Goal: Transaction & Acquisition: Purchase product/service

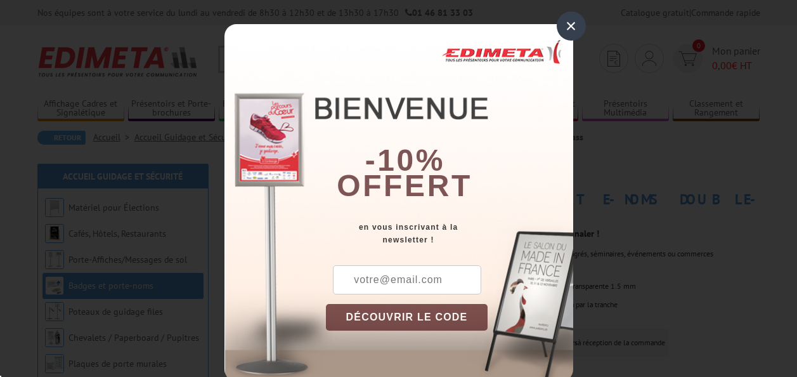
click at [740, 143] on div "× -10% offert en vous inscrivant à la newsletter ! DÉCOUVRIR LE CODE Copier le …" at bounding box center [398, 188] width 797 height 377
click at [570, 26] on div "×" at bounding box center [571, 25] width 29 height 29
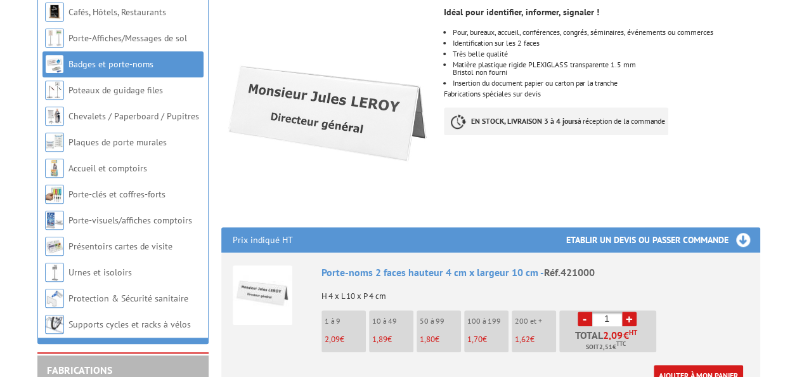
scroll to position [222, 0]
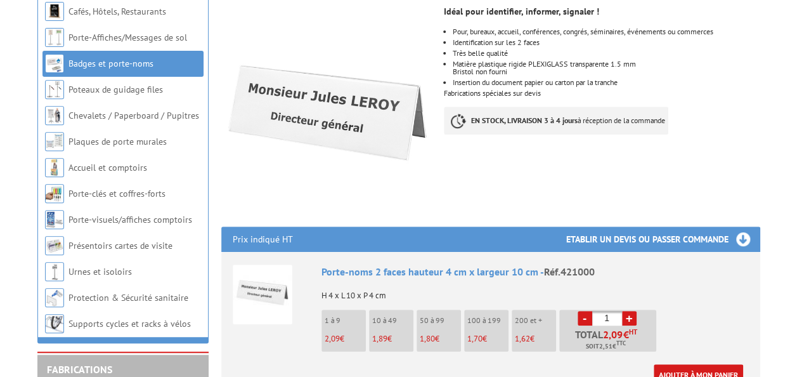
click at [634, 311] on link "+" at bounding box center [629, 318] width 15 height 15
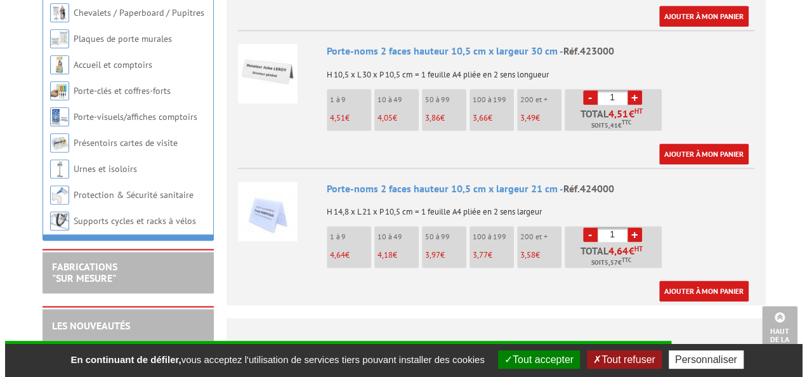
scroll to position [763, 0]
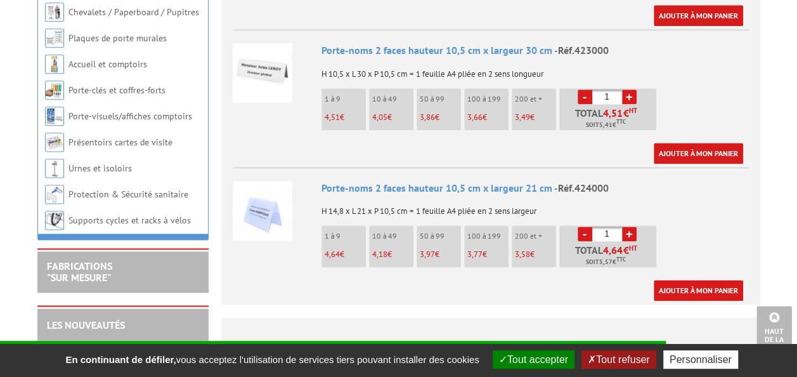
click at [613, 226] on input "1" at bounding box center [607, 233] width 30 height 15
type input "25"
click at [694, 280] on link "Ajouter à mon panier" at bounding box center [698, 290] width 89 height 21
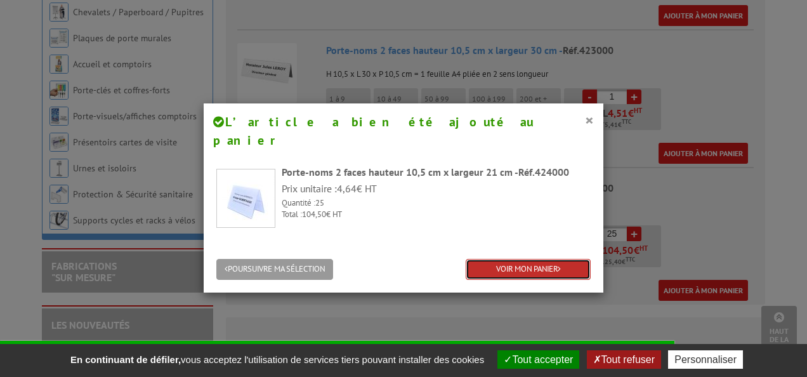
click at [544, 259] on link "VOIR MON PANIER" at bounding box center [528, 269] width 125 height 21
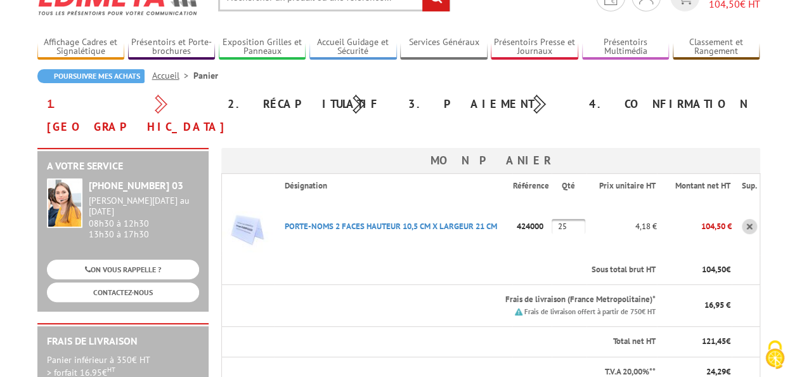
scroll to position [62, 0]
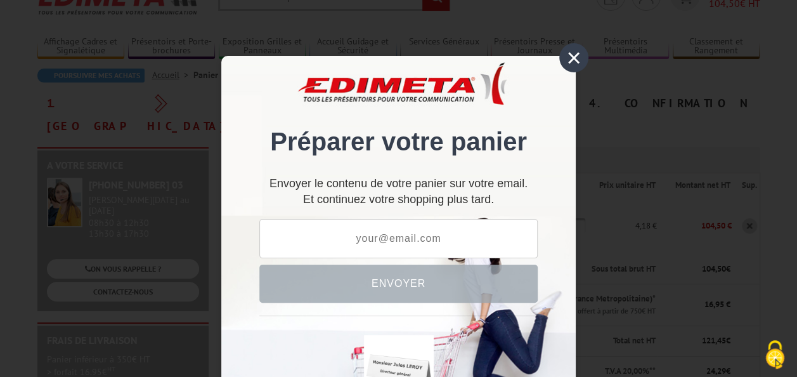
click at [570, 61] on div "×" at bounding box center [573, 57] width 29 height 29
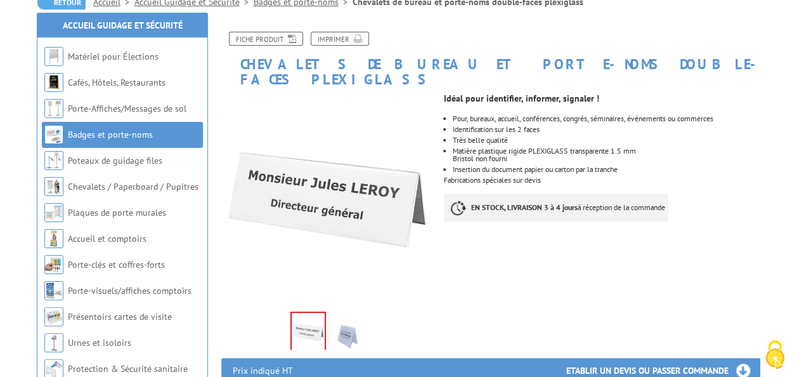
scroll to position [164, 0]
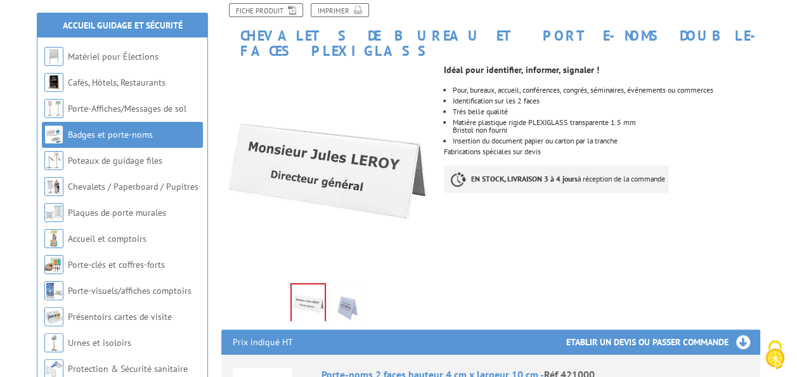
click at [346, 289] on img at bounding box center [347, 304] width 30 height 39
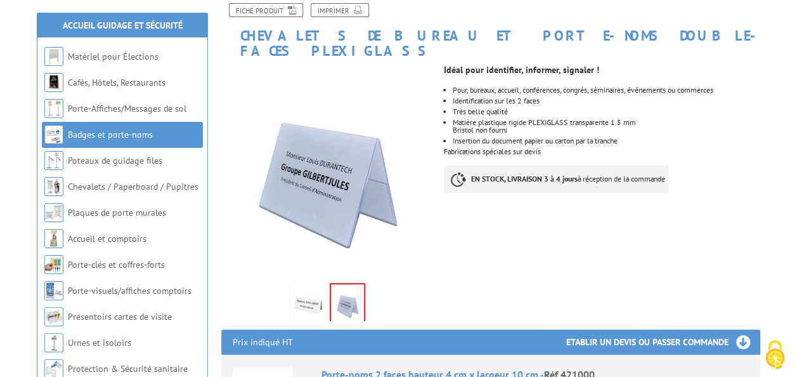
click at [315, 285] on img at bounding box center [308, 304] width 30 height 39
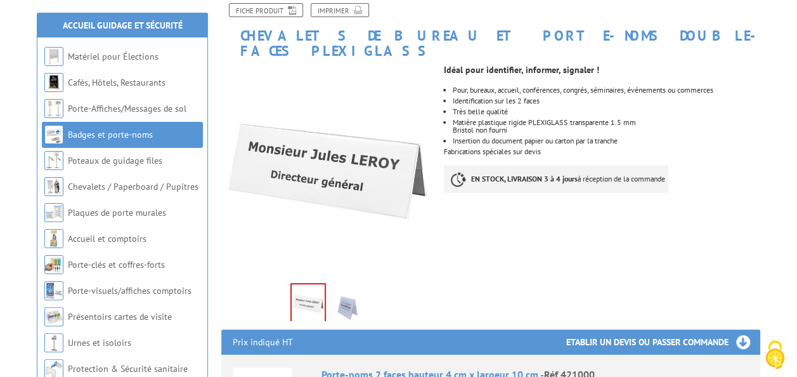
click at [355, 286] on img at bounding box center [347, 304] width 30 height 39
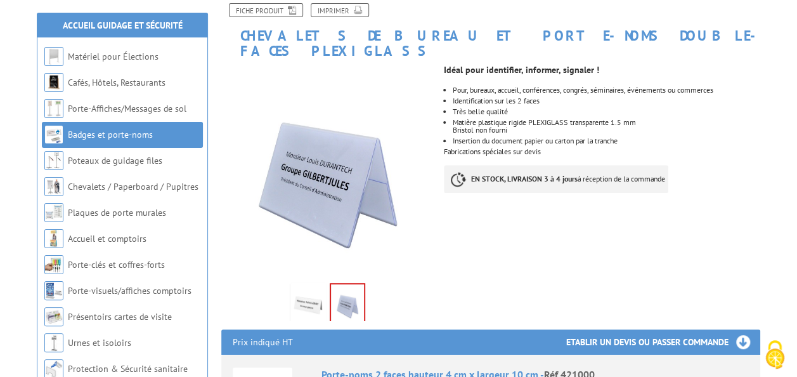
click at [317, 285] on img at bounding box center [308, 304] width 30 height 39
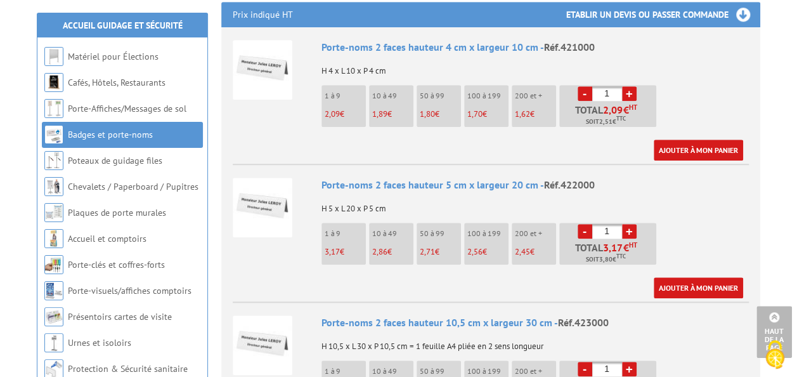
scroll to position [489, 0]
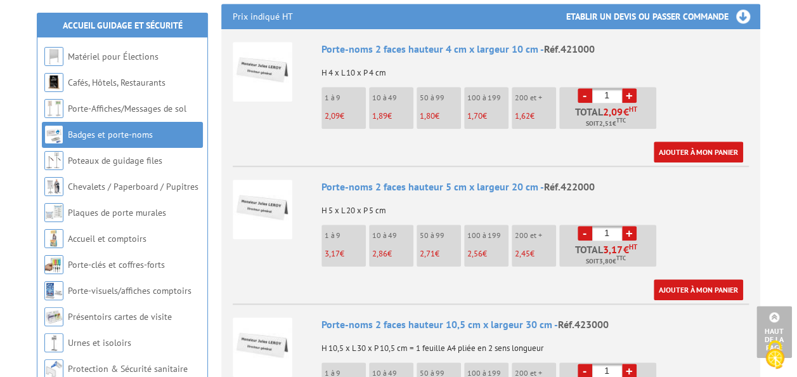
click at [612, 226] on input "1" at bounding box center [607, 233] width 30 height 15
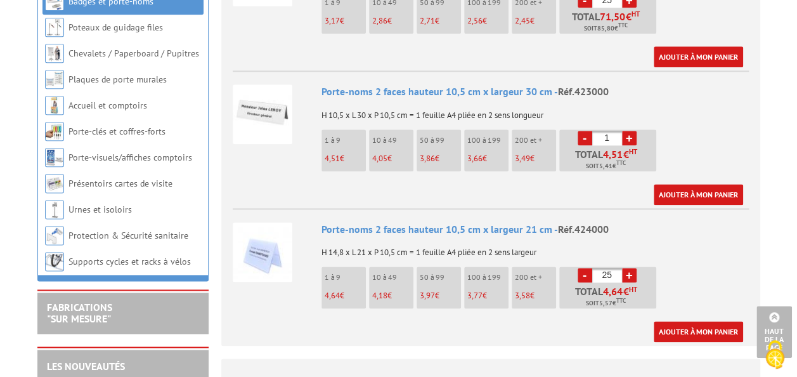
scroll to position [722, 0]
type input "25"
click at [615, 267] on input "25" at bounding box center [607, 274] width 30 height 15
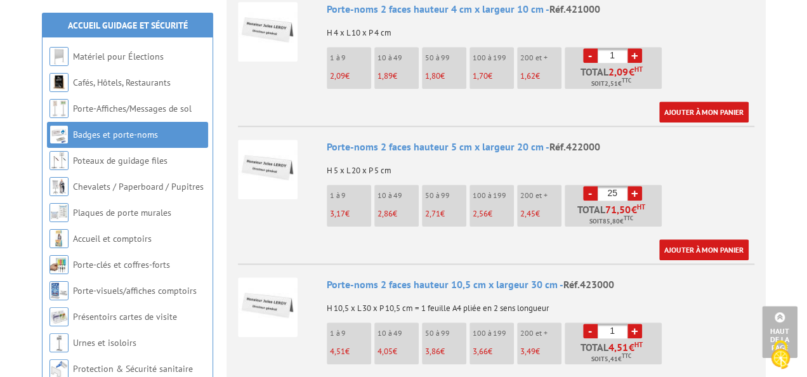
scroll to position [495, 0]
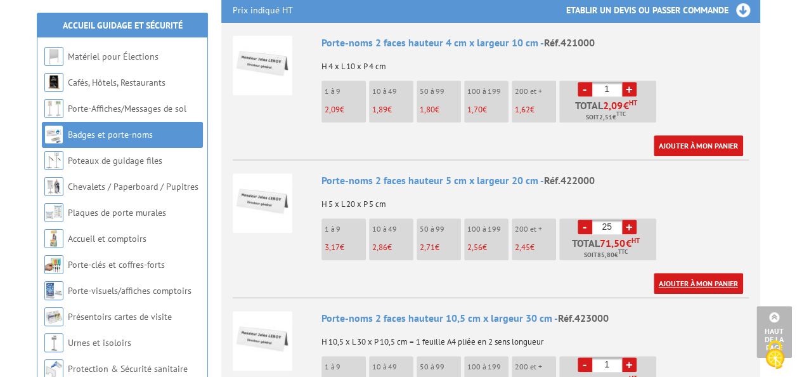
type input "0"
click at [675, 273] on link "Ajouter à mon panier" at bounding box center [698, 283] width 89 height 21
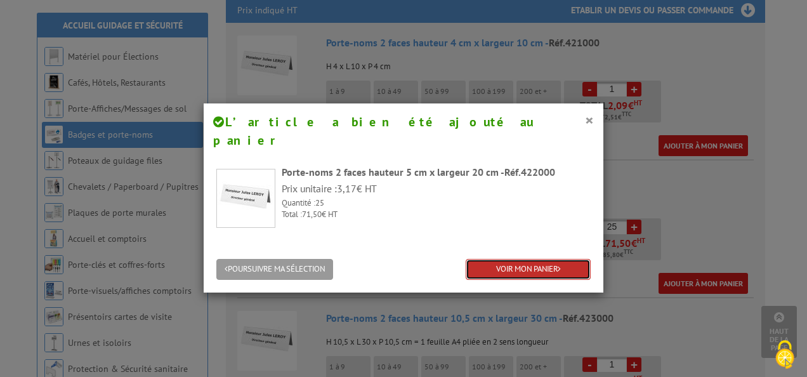
click at [530, 259] on link "VOIR MON PANIER" at bounding box center [528, 269] width 125 height 21
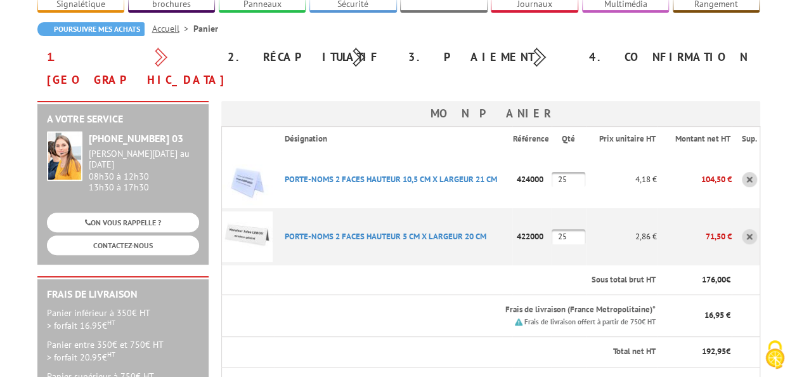
scroll to position [121, 0]
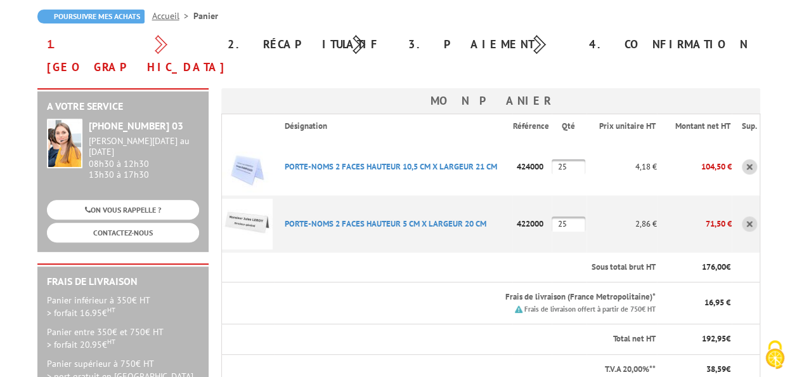
click at [748, 159] on link at bounding box center [749, 166] width 15 height 15
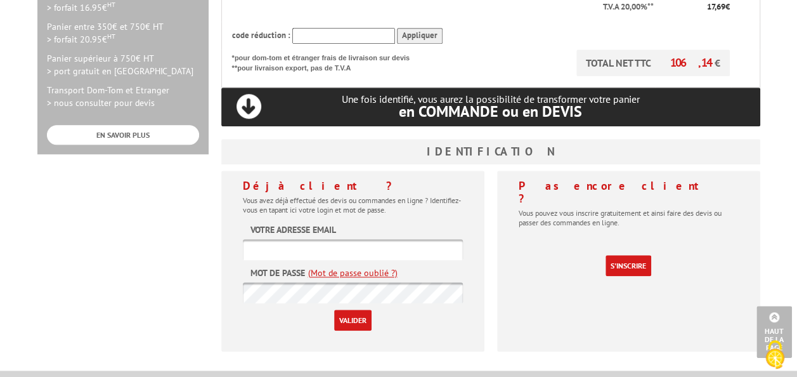
scroll to position [427, 0]
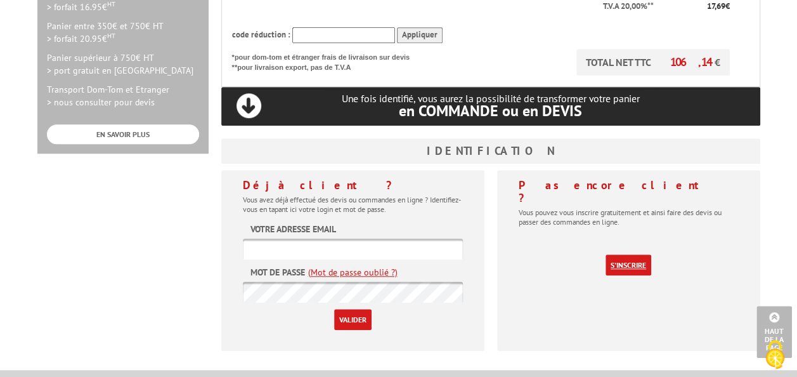
click at [627, 254] on link "S'inscrire" at bounding box center [629, 264] width 46 height 21
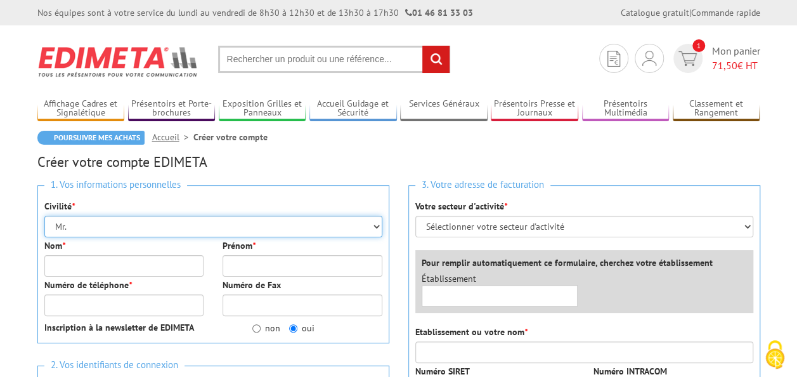
click at [195, 230] on select "Mr. Mme. Mlle." at bounding box center [213, 227] width 338 height 22
select select "Mlle."
click at [44, 216] on select "Mr. Mme. Mlle." at bounding box center [213, 227] width 338 height 22
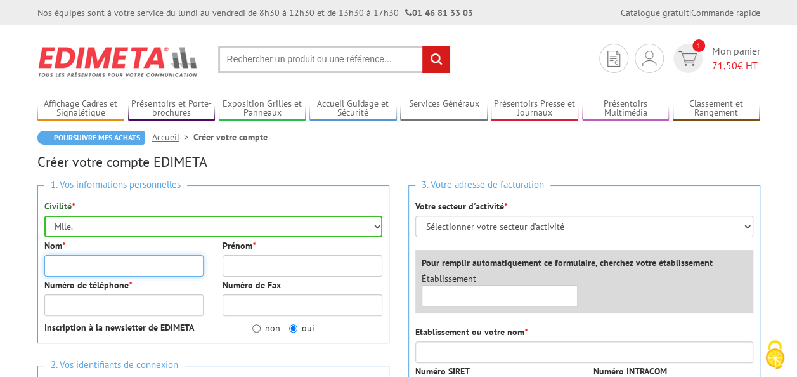
click at [94, 260] on input "Nom *" at bounding box center [124, 266] width 160 height 22
type input "Aumasson"
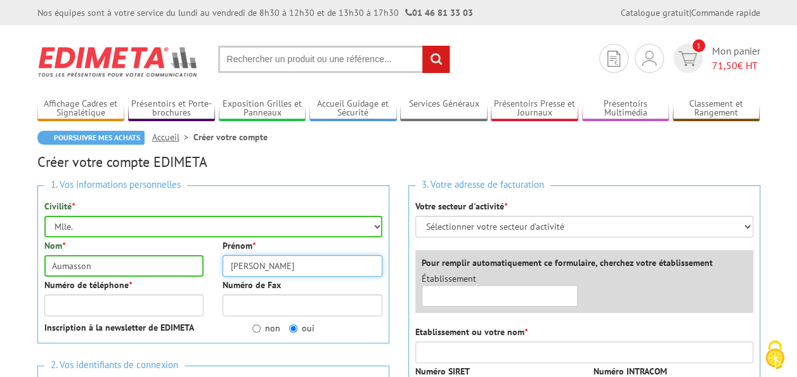
type input "[PERSON_NAME]"
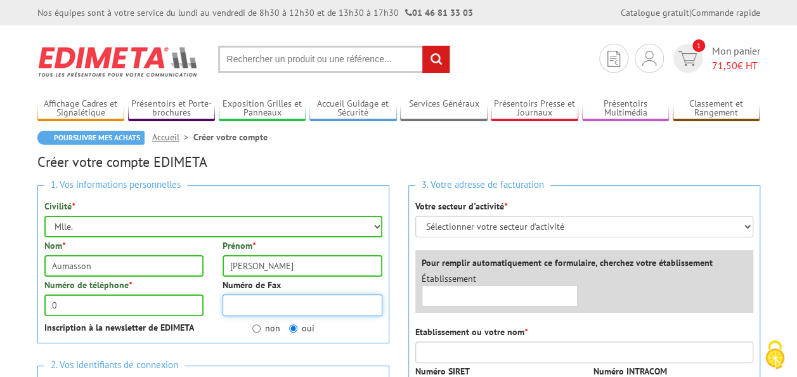
click at [285, 308] on input "Numéro de Fax" at bounding box center [303, 305] width 160 height 22
click at [147, 308] on input "0" at bounding box center [124, 305] width 160 height 22
click at [125, 304] on input "0" at bounding box center [124, 305] width 160 height 22
click at [84, 301] on input "0" at bounding box center [124, 305] width 160 height 22
type input "0675184895"
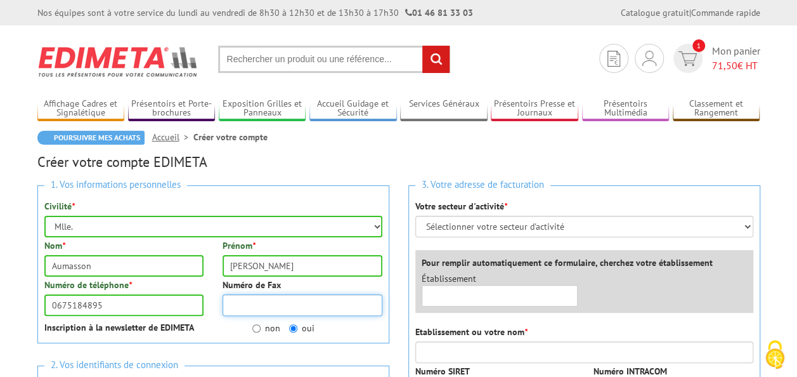
click at [282, 303] on input "Numéro de Fax" at bounding box center [303, 305] width 160 height 22
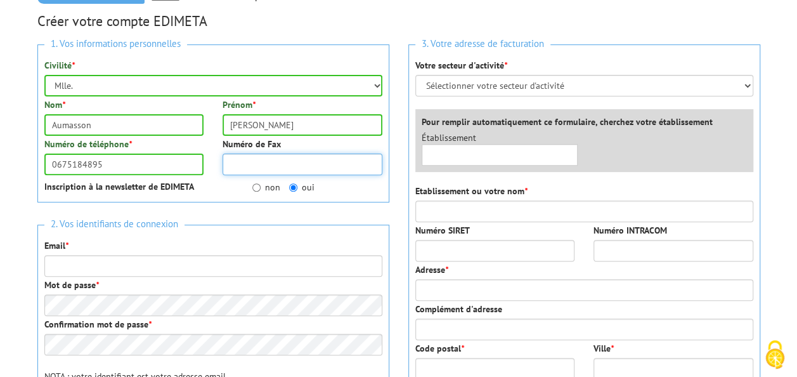
scroll to position [142, 0]
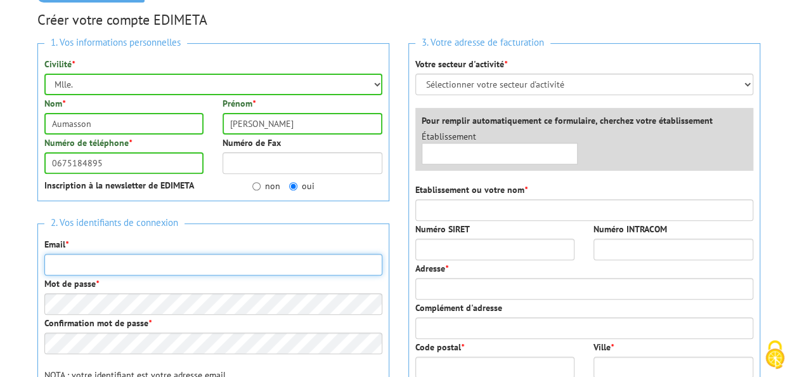
click at [200, 264] on input "Email *" at bounding box center [213, 265] width 338 height 22
type input "christelle.aumasson@viveris.fr"
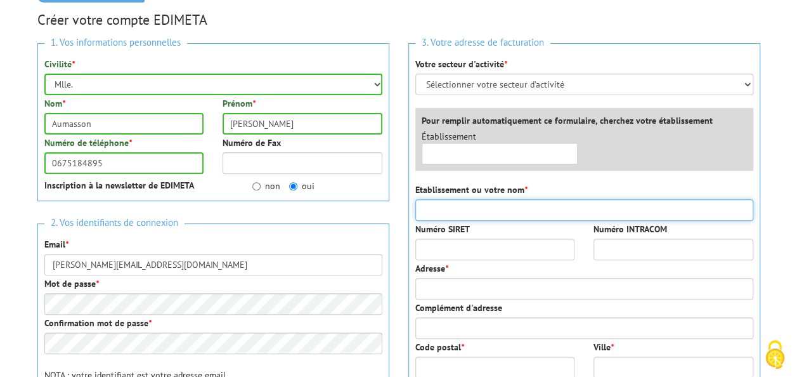
type input "Viveris"
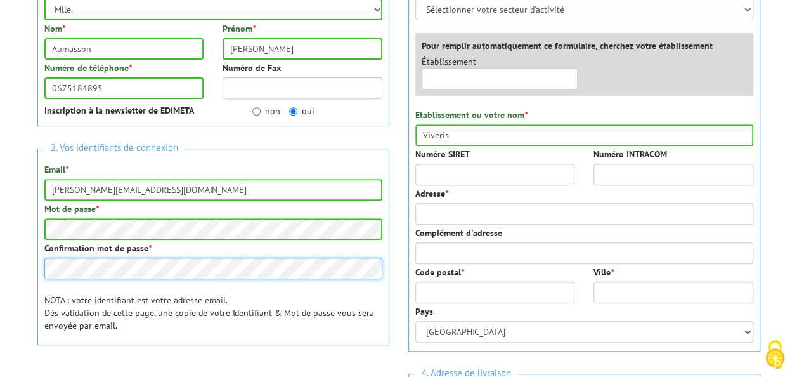
scroll to position [197, 0]
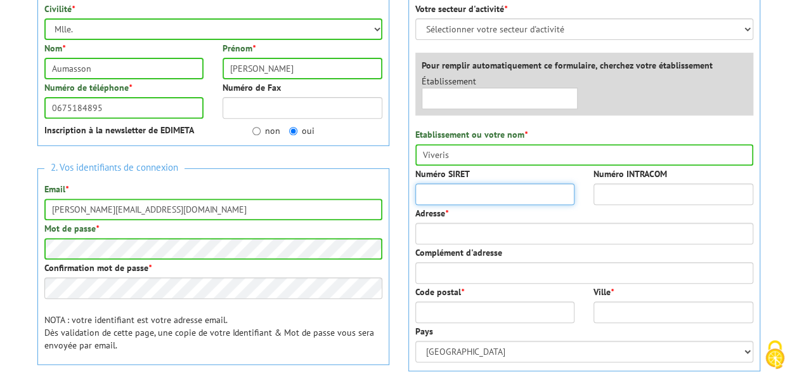
click at [490, 195] on input "Numéro SIRET" at bounding box center [495, 194] width 160 height 22
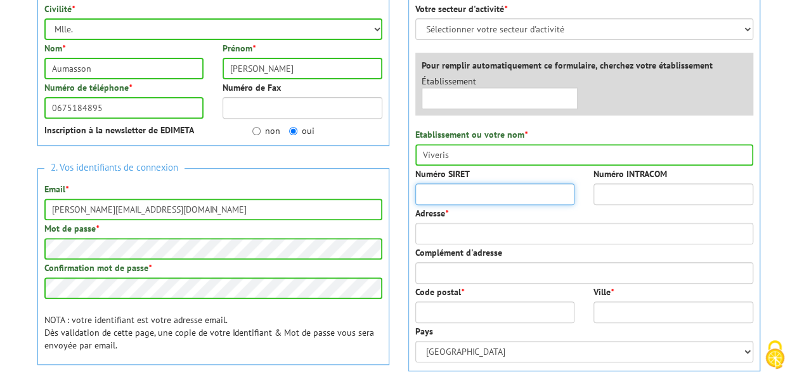
paste input "34000777200072"
type input "34000777200072"
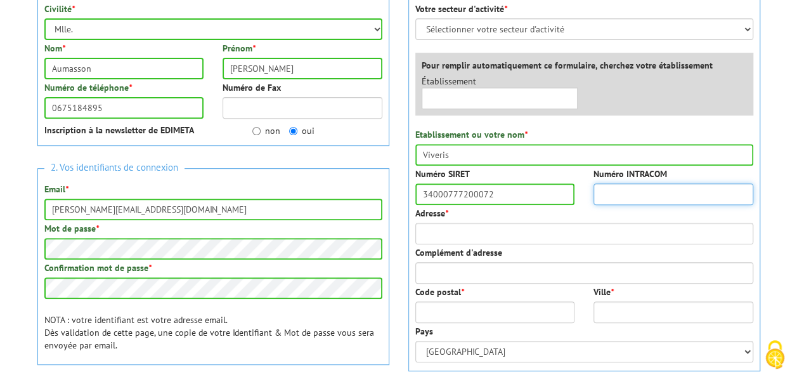
click at [625, 199] on input "Numéro INTRACOM" at bounding box center [674, 194] width 160 height 22
paste input "FR40340007772"
type input "FR40340007772"
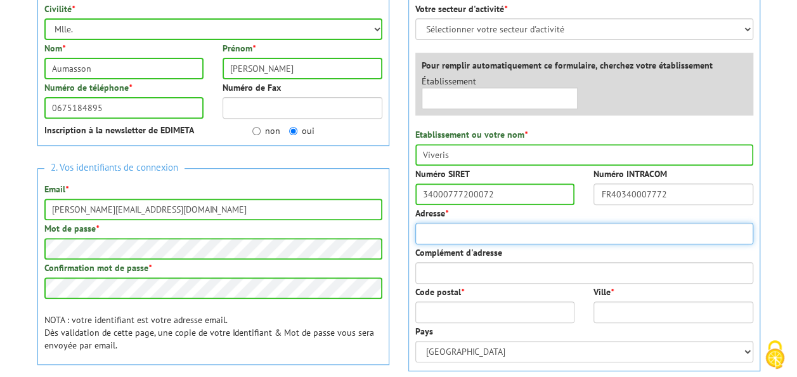
click at [528, 228] on input "Adresse *" at bounding box center [584, 234] width 338 height 22
type input "32 rue de Bellevue"
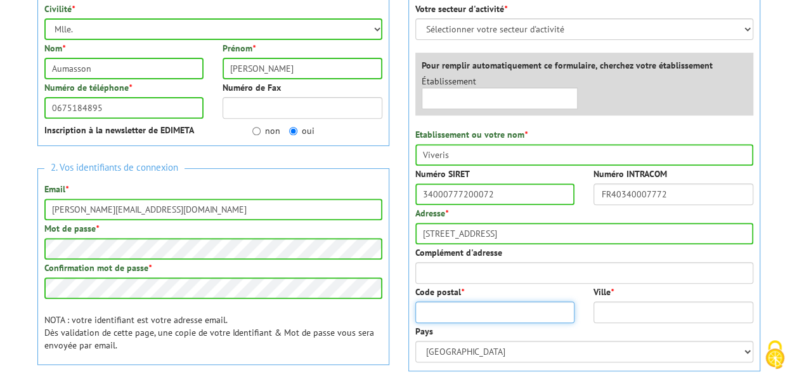
click at [459, 304] on input "Code postal *" at bounding box center [495, 312] width 160 height 22
type input "92100"
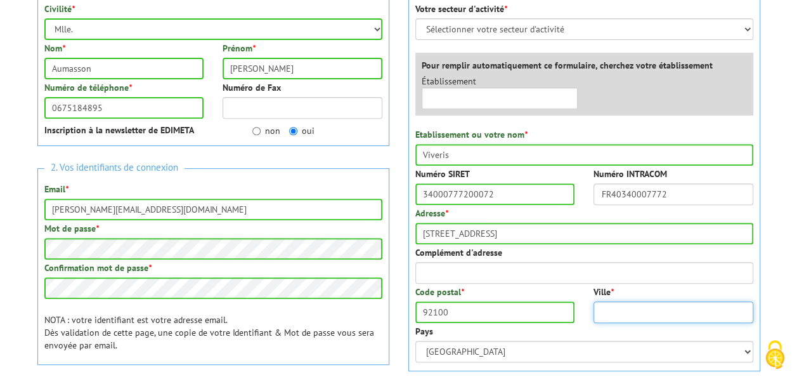
type input "V"
type input "Boulogne"
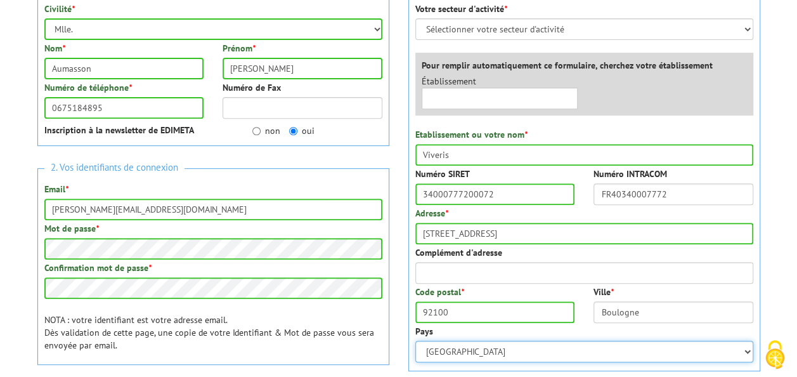
click at [445, 355] on select "Afghanistan Afrique du Sud Albanie Algérie Allemagne American Samoa Andorre Ang…" at bounding box center [584, 352] width 338 height 22
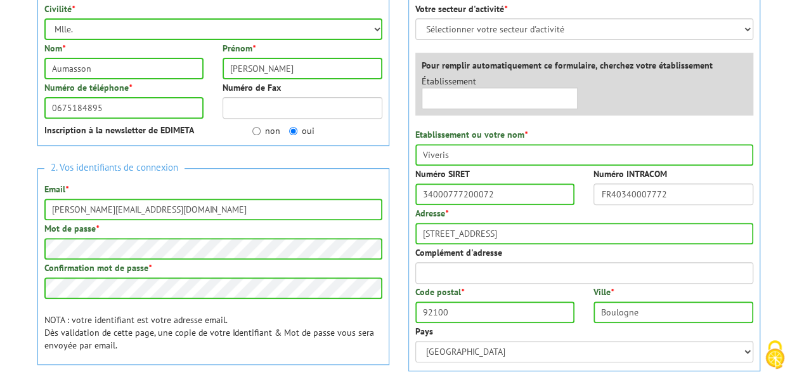
click at [763, 225] on div "3. Votre adresse de facturation Votre secteur d'activité * Sélectionner votre s…" at bounding box center [584, 217] width 371 height 479
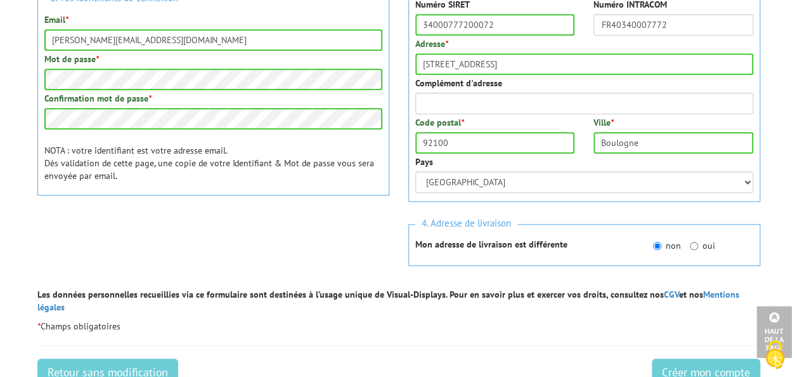
scroll to position [370, 0]
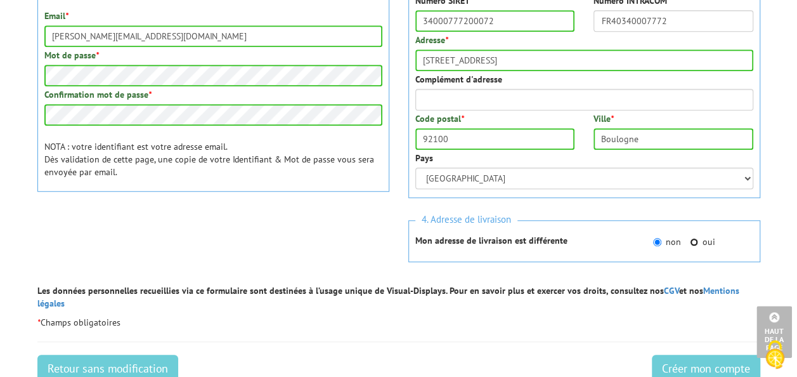
click at [693, 242] on input "oui" at bounding box center [694, 242] width 8 height 8
radio input "true"
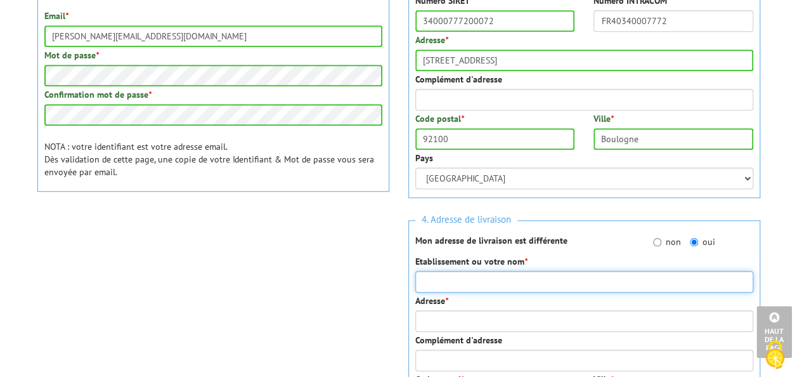
click at [525, 278] on input "Etablissement ou votre nom *" at bounding box center [584, 282] width 338 height 22
type input "Viveris"
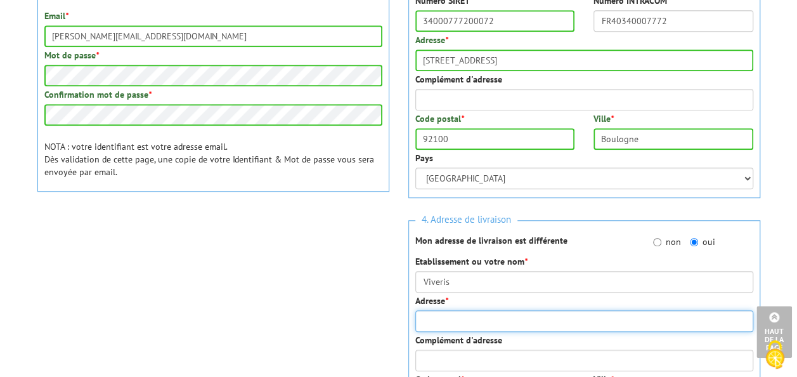
click at [480, 317] on input "Adresse *" at bounding box center [584, 321] width 338 height 22
paste input "115 Bd de Stalingrad, 69100 Villeurbanne"
click at [453, 320] on input "115 115 Bd de Stalingrad, 69100 Villeurbanne" at bounding box center [584, 321] width 338 height 22
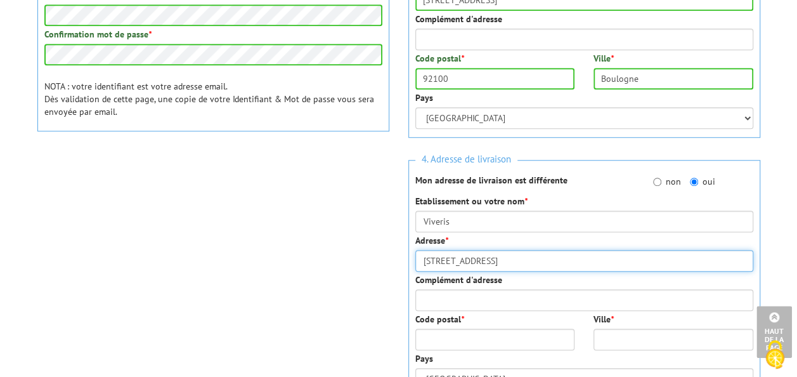
scroll to position [431, 0]
type input "115 Bd de Stalingrad, 69100 Villeurbanne"
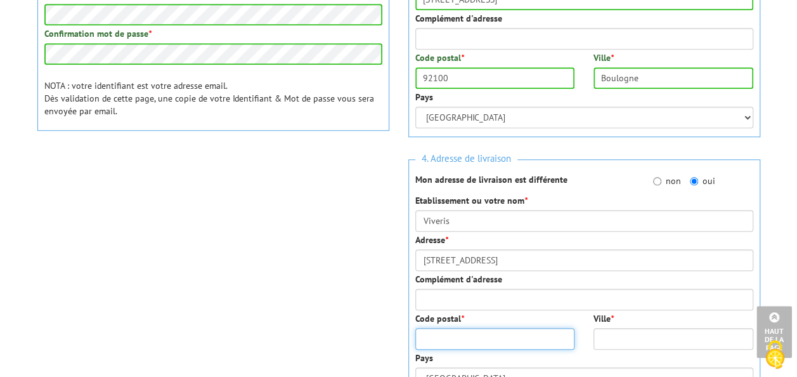
click at [459, 336] on input "Code postal *" at bounding box center [495, 339] width 160 height 22
type input "69100"
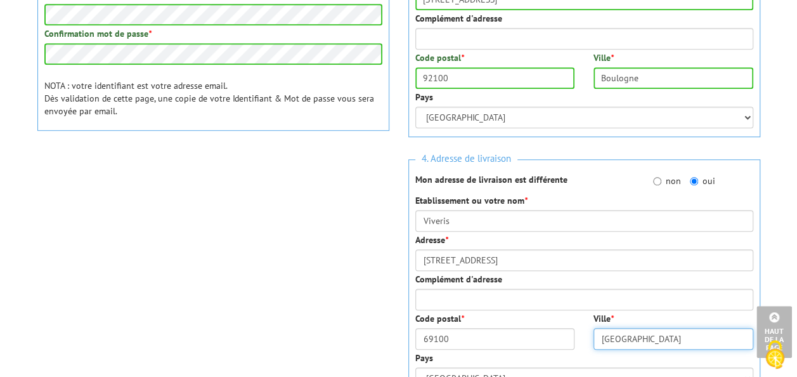
scroll to position [496, 0]
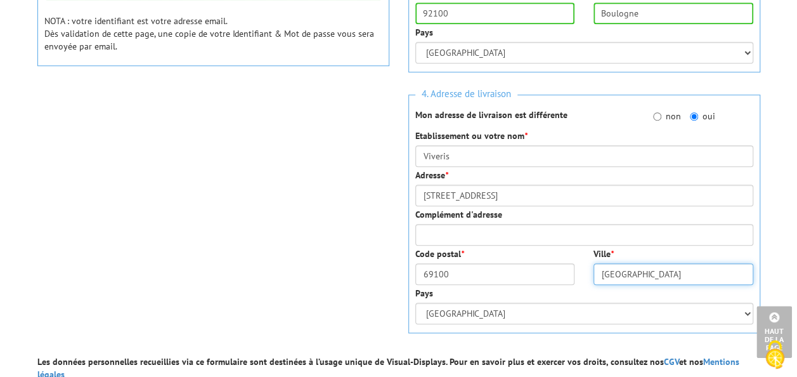
type input "Villeurbanne"
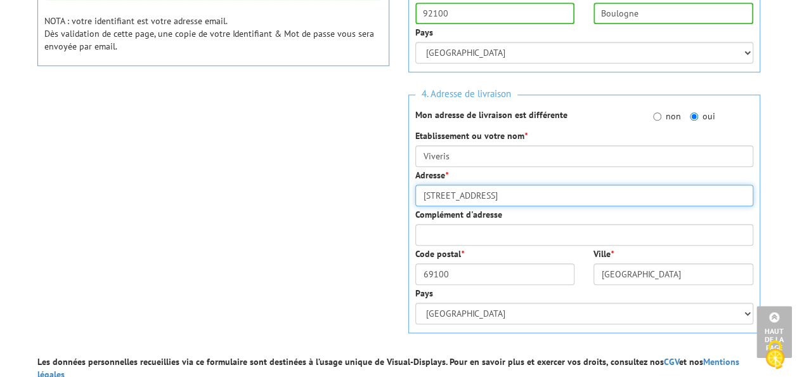
click at [591, 186] on input "115 Bd de Stalingrad, 69100 Villeurbanne" at bounding box center [584, 196] width 338 height 22
type input "115 Bd de Stalingrad"
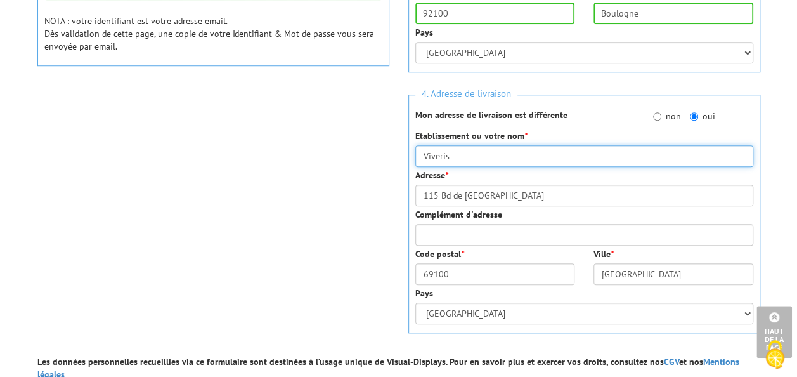
click at [511, 155] on input "Viveris" at bounding box center [584, 156] width 338 height 22
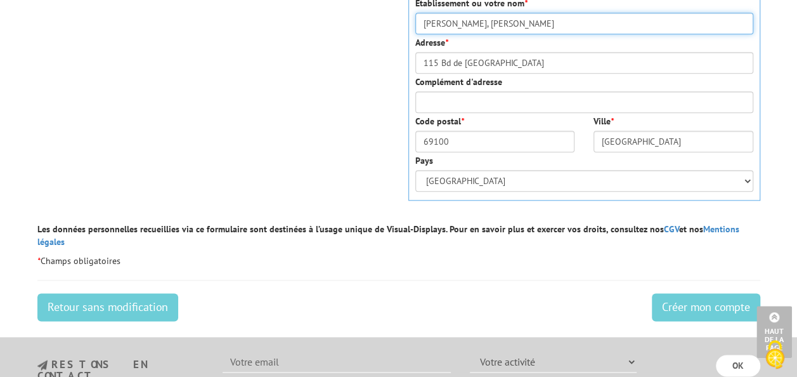
scroll to position [632, 0]
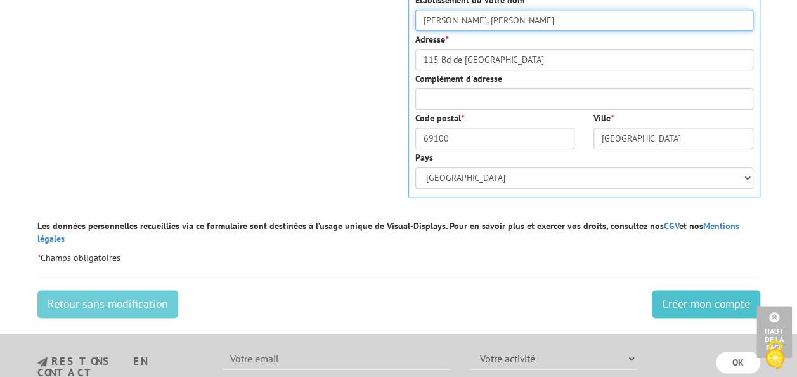
type input "Viveris, Frédéric DUPONT"
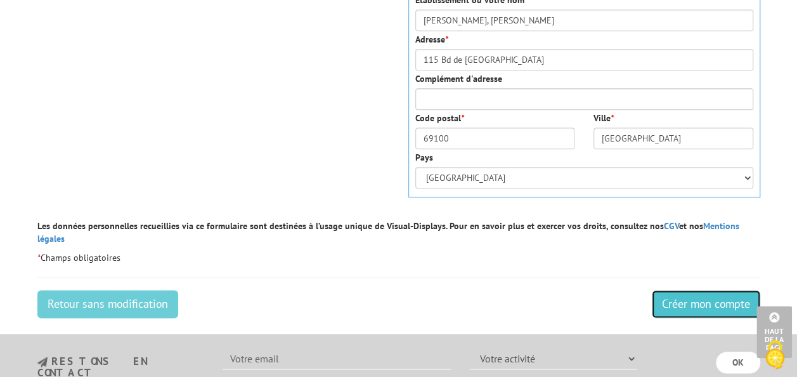
click at [700, 290] on input "Créer mon compte" at bounding box center [706, 304] width 108 height 28
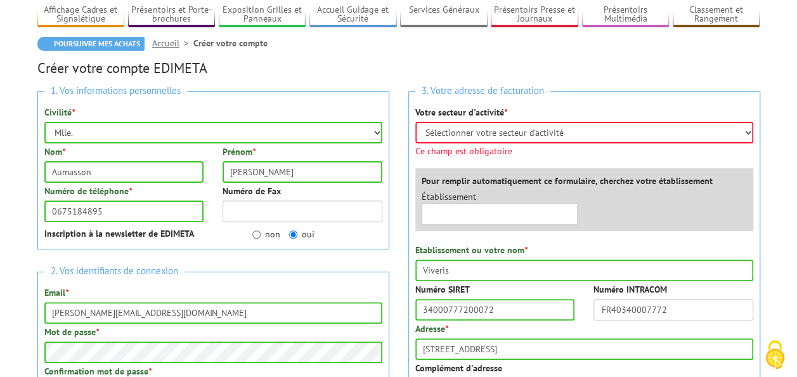
scroll to position [95, 0]
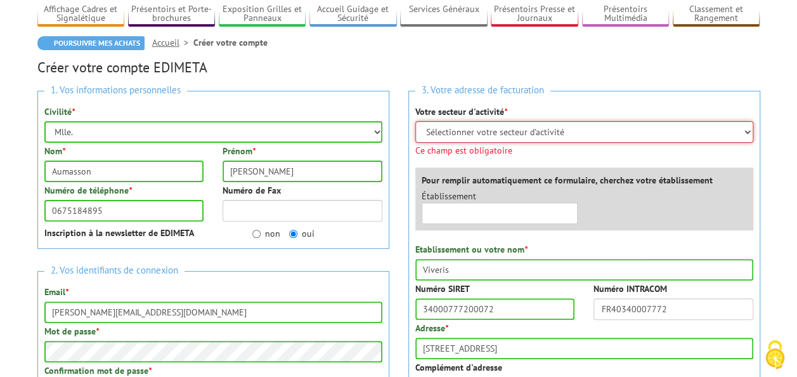
click at [533, 129] on select "Sélectionner votre secteur d'activité Administrations et collectivités Magasins…" at bounding box center [584, 132] width 338 height 22
select select "878"
click at [415, 121] on select "Sélectionner votre secteur d'activité Administrations et collectivités Magasins…" at bounding box center [584, 132] width 338 height 22
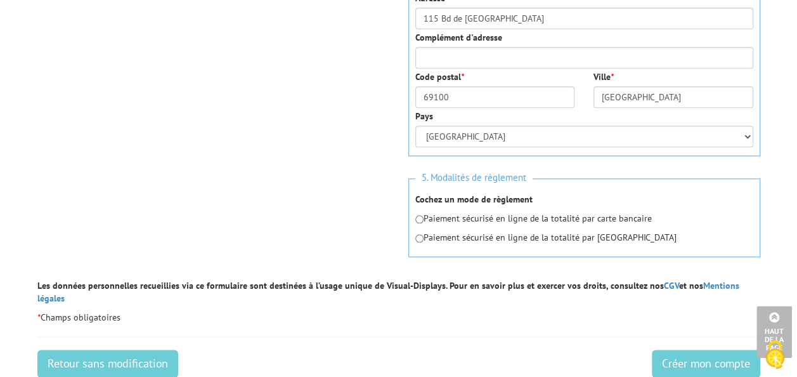
scroll to position [679, 0]
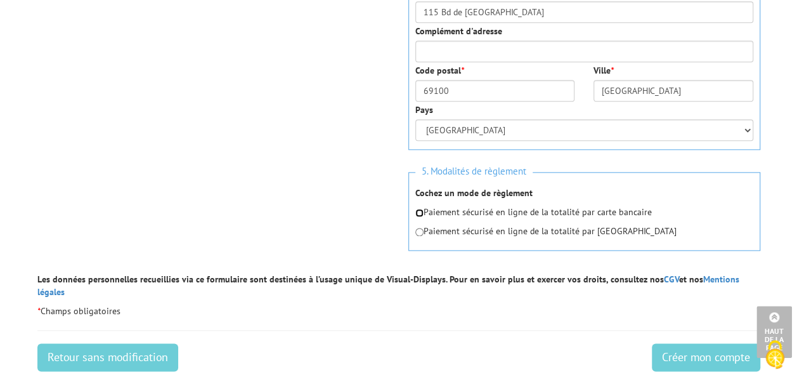
click at [419, 212] on input "radio" at bounding box center [419, 213] width 8 height 8
radio input "true"
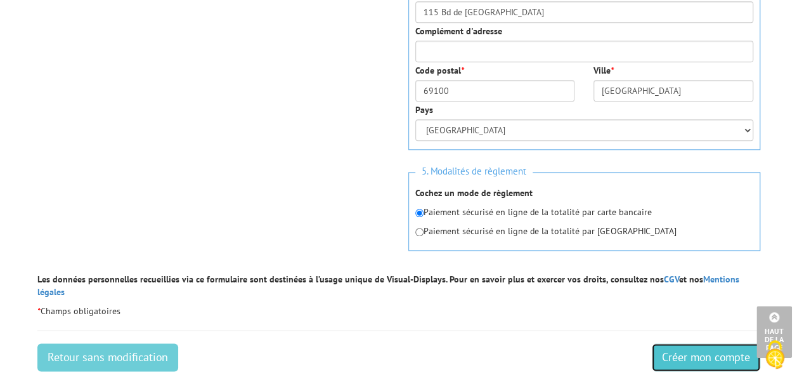
click at [700, 347] on input "Créer mon compte" at bounding box center [706, 357] width 108 height 28
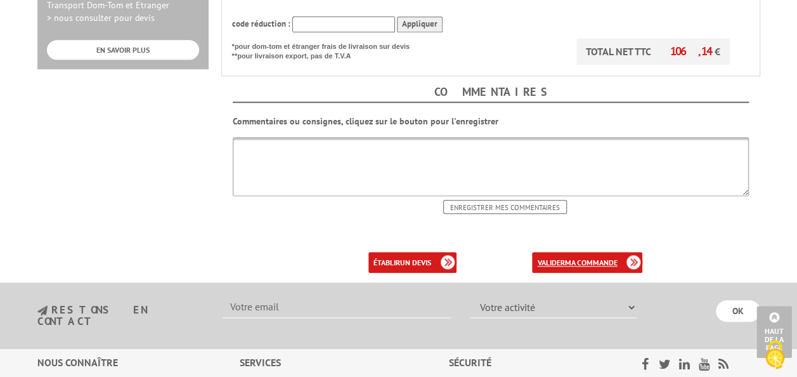
scroll to position [512, 0]
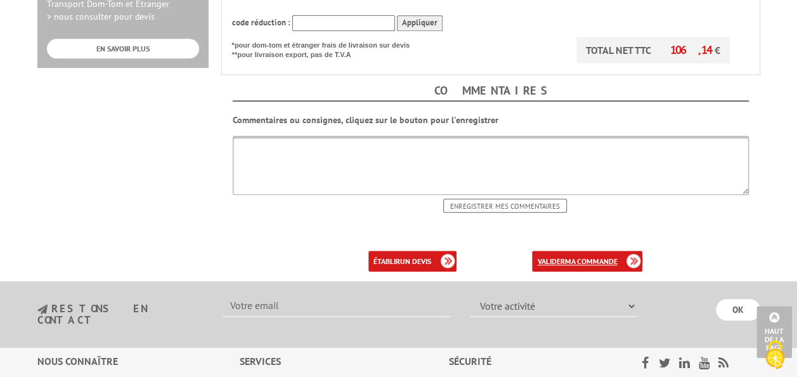
click at [593, 256] on b "ma commande" at bounding box center [590, 261] width 53 height 10
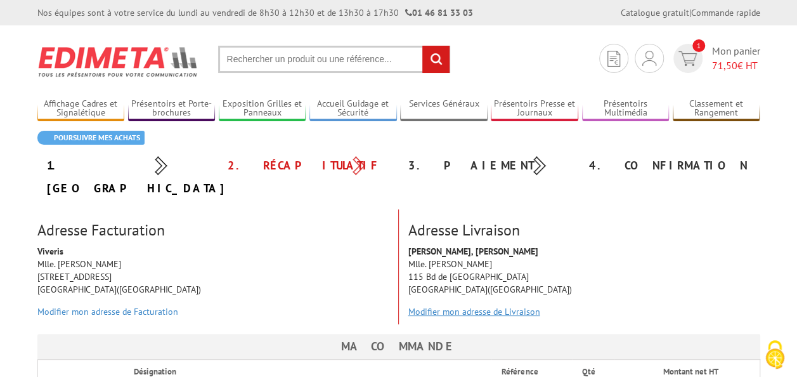
click at [478, 306] on link "Modifier mon adresse de Livraison" at bounding box center [474, 311] width 132 height 11
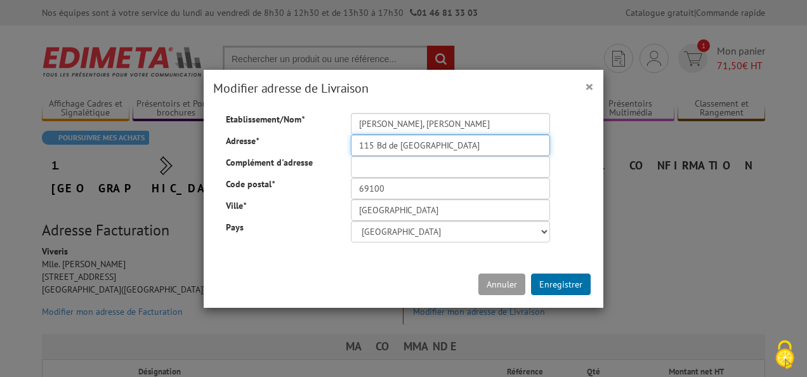
drag, startPoint x: 353, startPoint y: 145, endPoint x: 276, endPoint y: 146, distance: 76.7
click at [276, 122] on div "Adresse * 115 Bd de Stalingrad" at bounding box center [403, 122] width 374 height 0
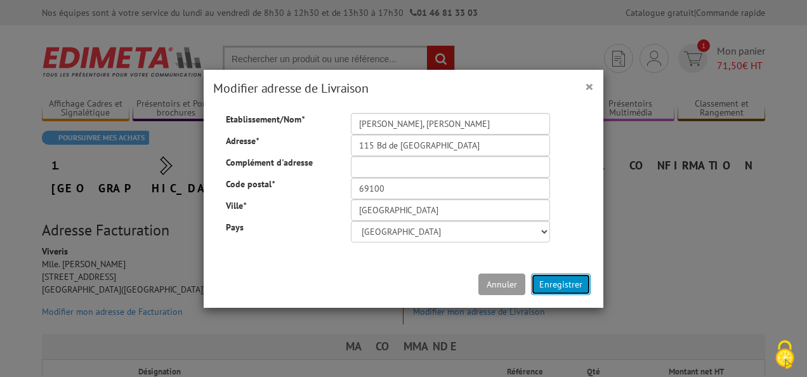
click at [542, 278] on button "Enregistrer" at bounding box center [561, 284] width 60 height 22
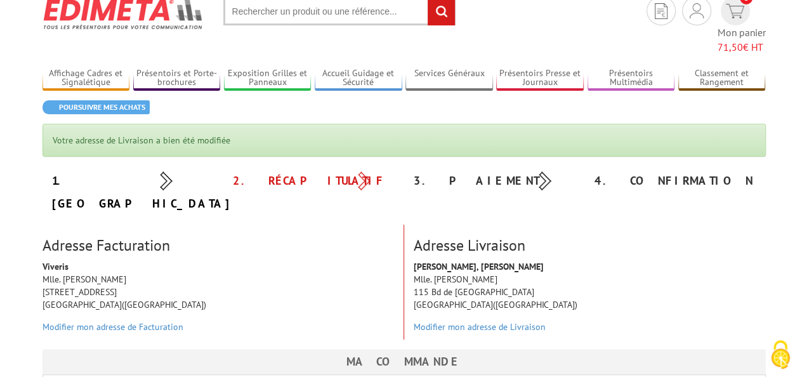
scroll to position [51, 0]
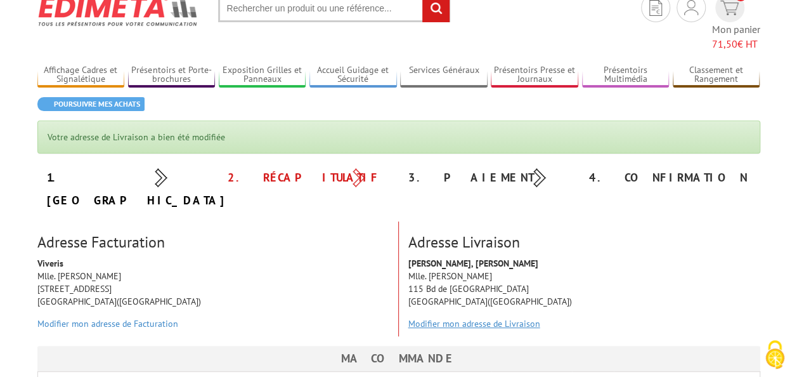
click at [472, 318] on link "Modifier mon adresse de Livraison" at bounding box center [474, 323] width 132 height 11
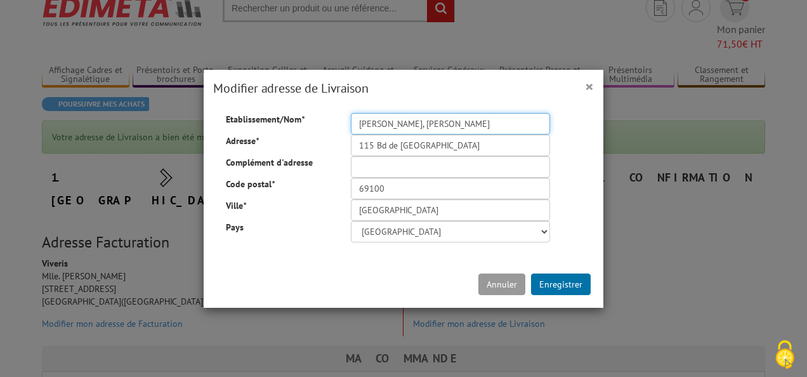
drag, startPoint x: 453, startPoint y: 126, endPoint x: 384, endPoint y: 126, distance: 68.5
click at [384, 126] on input "Viveris, Frédéric DUPONT" at bounding box center [450, 124] width 199 height 22
type input "Viveris,"
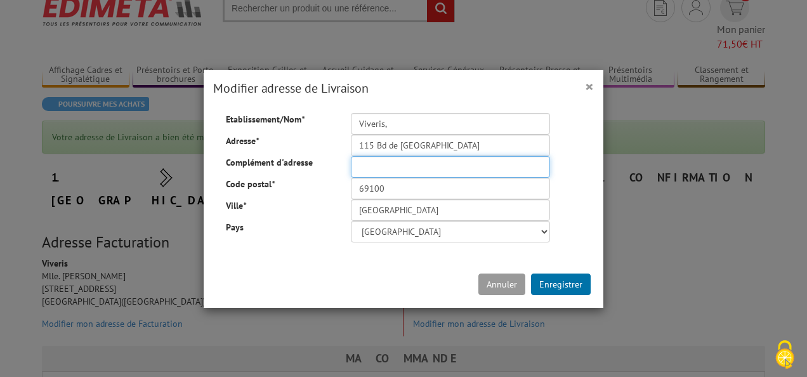
click at [366, 161] on input "Complément d'adresse" at bounding box center [450, 167] width 199 height 22
click at [555, 282] on button "Enregistrer" at bounding box center [561, 284] width 60 height 22
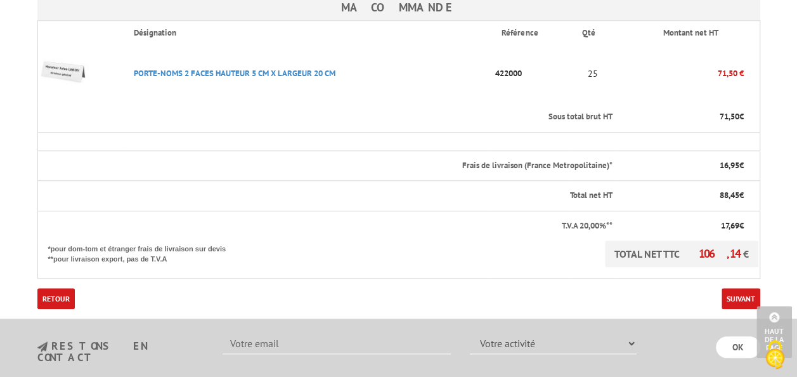
scroll to position [397, 0]
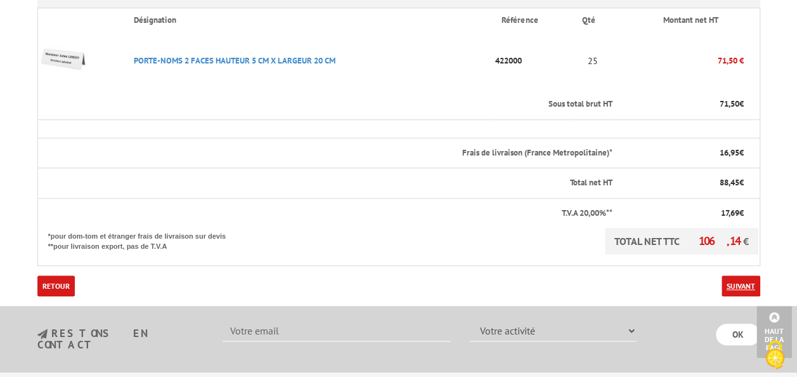
click at [745, 275] on link "Suivant" at bounding box center [741, 285] width 39 height 21
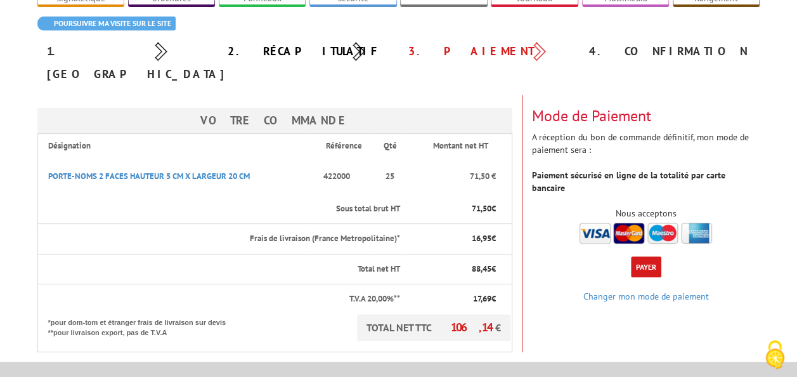
scroll to position [115, 0]
click at [599, 222] on img at bounding box center [646, 232] width 133 height 21
click at [651, 256] on button "Payer" at bounding box center [646, 266] width 30 height 21
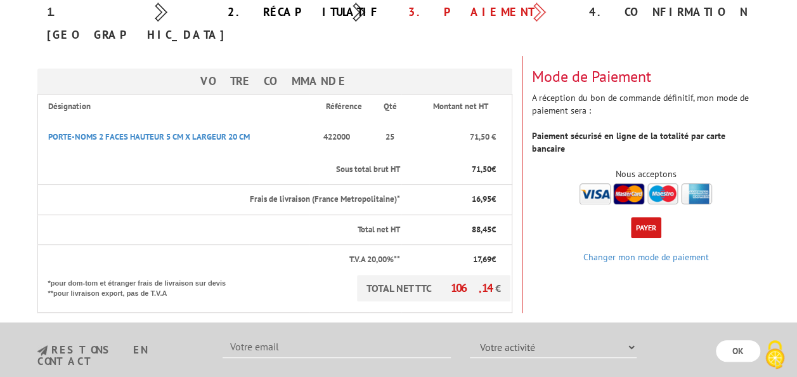
scroll to position [151, 0]
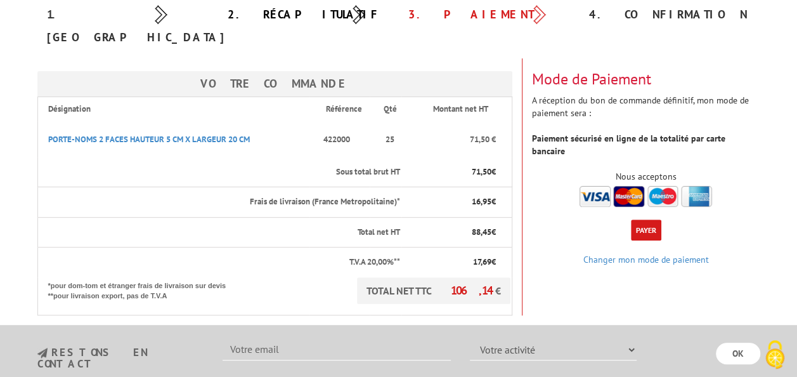
click at [650, 219] on button "Payer" at bounding box center [646, 229] width 30 height 21
